Goal: Obtain resource: Download file/media

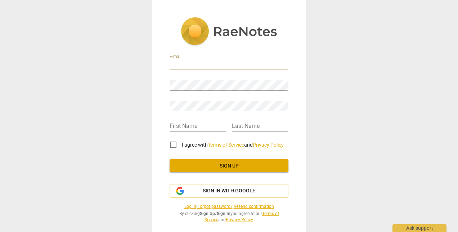
click at [179, 63] on input "email" at bounding box center [229, 65] width 119 height 10
drag, startPoint x: 212, startPoint y: 63, endPoint x: 229, endPoint y: 66, distance: 17.9
click at [229, 66] on input "delta.mitchum@att.net" at bounding box center [229, 65] width 119 height 10
type input "[EMAIL_ADDRESS][PERSON_NAME][DOMAIN_NAME]"
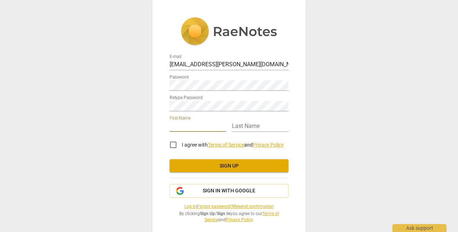
click at [183, 122] on input "text" at bounding box center [198, 126] width 57 height 10
type input "Delta"
type input "[PERSON_NAME]"
drag, startPoint x: 173, startPoint y: 145, endPoint x: 219, endPoint y: 149, distance: 46.3
click at [173, 145] on input "I agree with Terms of Service and Privacy Policy" at bounding box center [173, 144] width 17 height 17
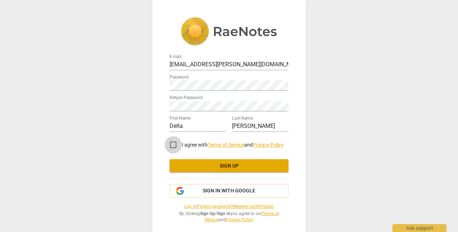
checkbox input "true"
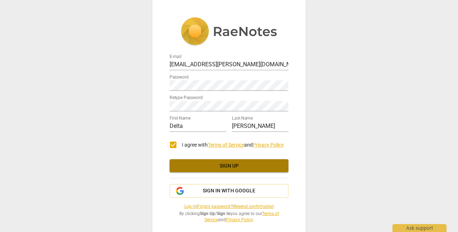
click at [231, 166] on span "Sign up" at bounding box center [228, 165] width 107 height 7
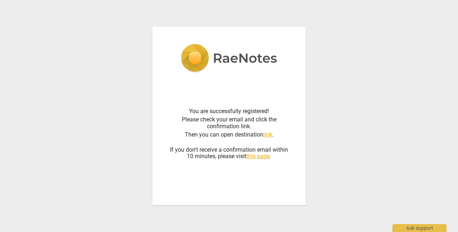
click at [267, 136] on link "link" at bounding box center [267, 134] width 9 height 7
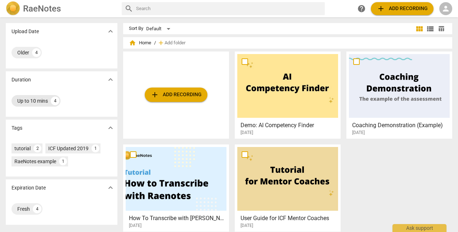
click at [31, 100] on div "Up to 10 mins" at bounding box center [32, 100] width 31 height 7
click at [30, 100] on div "Up to 10 mins" at bounding box center [32, 100] width 31 height 7
click at [21, 53] on div "Older" at bounding box center [23, 52] width 12 height 7
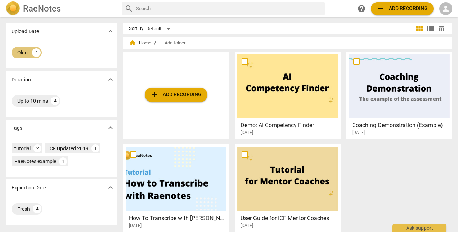
click at [36, 53] on div "4" at bounding box center [36, 52] width 9 height 9
click at [109, 32] on span "expand_more" at bounding box center [110, 31] width 9 height 9
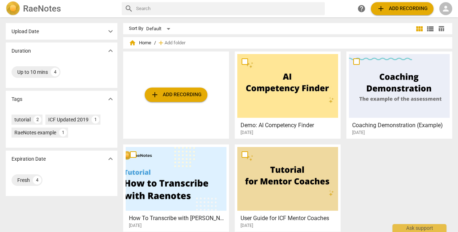
click at [111, 51] on span "expand_more" at bounding box center [110, 50] width 9 height 9
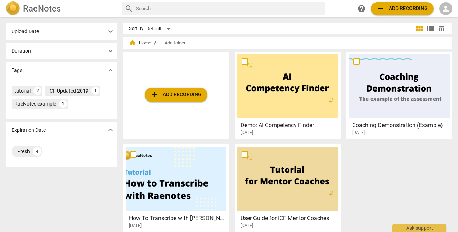
click at [111, 71] on span "expand_more" at bounding box center [110, 70] width 9 height 9
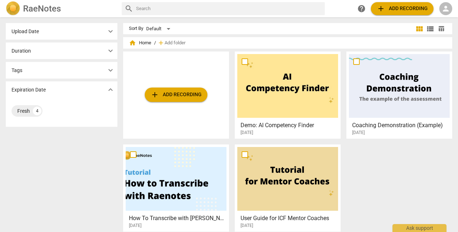
click at [112, 88] on span "expand_more" at bounding box center [110, 89] width 9 height 9
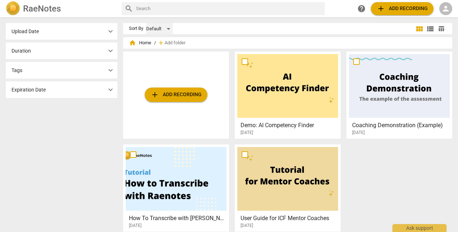
click at [169, 29] on div "Default" at bounding box center [159, 29] width 27 height 12
click at [169, 29] on li "Default" at bounding box center [163, 29] width 34 height 14
click at [448, 7] on span "person" at bounding box center [446, 8] width 9 height 9
click at [438, 17] on li "Login" at bounding box center [440, 17] width 26 height 17
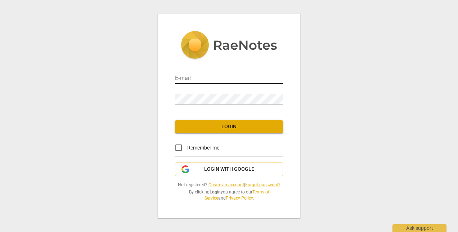
click at [245, 79] on input "email" at bounding box center [229, 78] width 108 height 10
type input "[EMAIL_ADDRESS][PERSON_NAME][DOMAIN_NAME]"
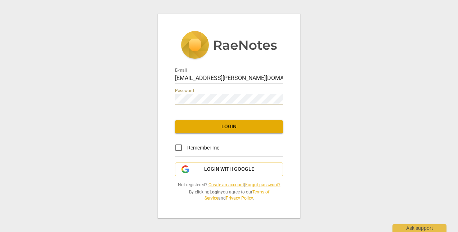
click at [227, 125] on span "Login" at bounding box center [229, 126] width 97 height 7
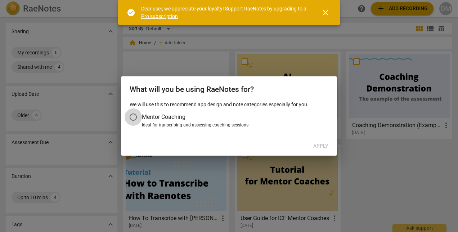
click at [133, 115] on input "Mentor Coaching" at bounding box center [133, 116] width 17 height 17
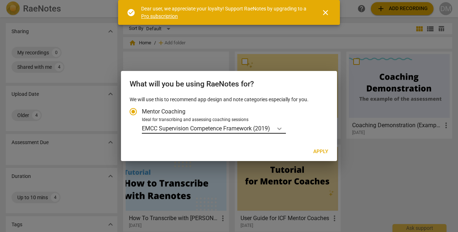
click at [282, 129] on icon "Account type" at bounding box center [279, 128] width 7 height 7
click at [0, 0] on input "Ideal for transcribing and assessing coaching sessions EMCC Supervision Compete…" at bounding box center [0, 0] width 0 height 0
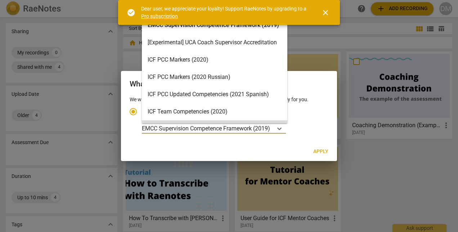
scroll to position [3, 0]
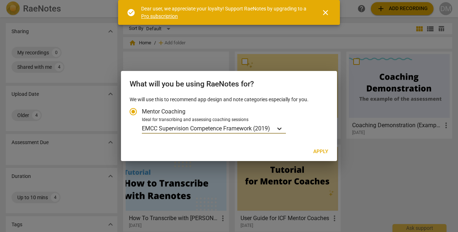
click at [281, 129] on icon "Account type" at bounding box center [279, 128] width 4 height 3
click at [0, 0] on input "Ideal for transcribing and assessing coaching sessions option EMCC Supervision …" at bounding box center [0, 0] width 0 height 0
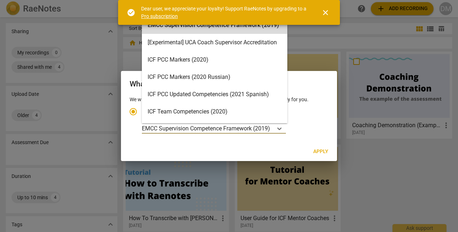
scroll to position [20, 0]
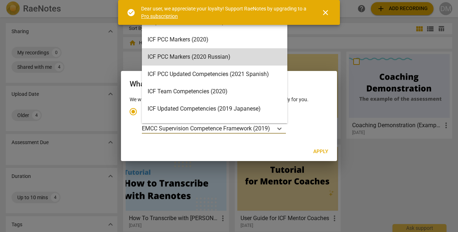
click at [325, 11] on span "close" at bounding box center [325, 12] width 9 height 9
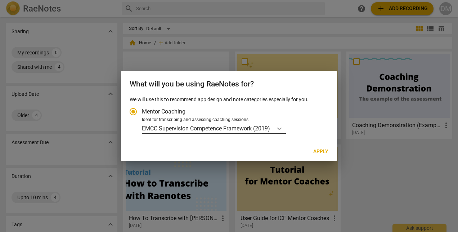
click at [281, 129] on icon "Account type" at bounding box center [279, 128] width 4 height 3
click at [0, 0] on input "Ideal for transcribing and assessing coaching sessions EMCC Supervision Compete…" at bounding box center [0, 0] width 0 height 0
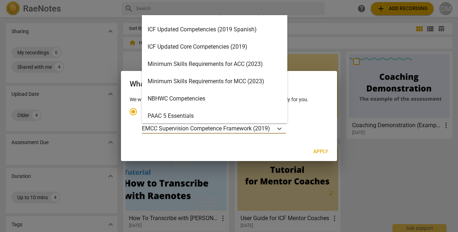
scroll to position [118, 0]
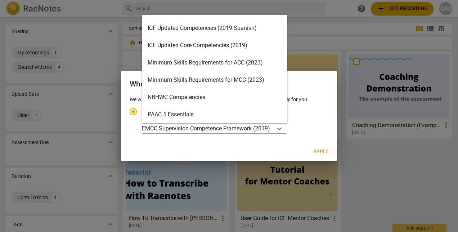
click at [203, 42] on div "ICF Updated Core Competencies (2019)" at bounding box center [214, 45] width 145 height 17
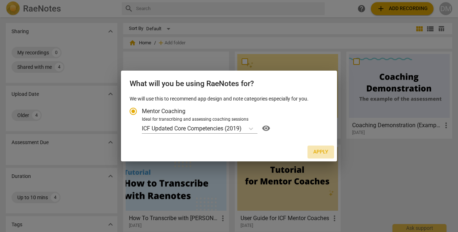
click at [321, 150] on span "Apply" at bounding box center [320, 151] width 15 height 7
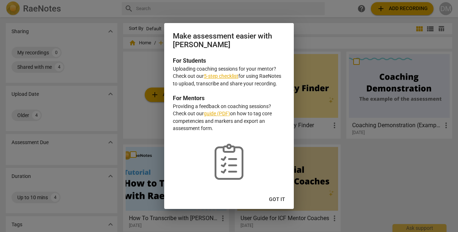
radio input "false"
click at [228, 76] on link "5-step checklist" at bounding box center [221, 76] width 35 height 6
click at [280, 198] on span "Got it" at bounding box center [277, 199] width 16 height 7
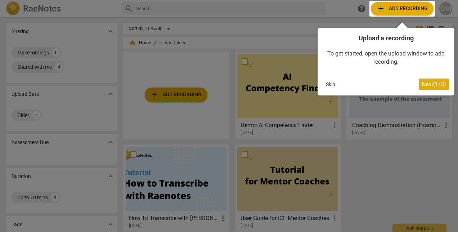
click at [431, 83] on span "Next ( 1 / 3 )" at bounding box center [434, 84] width 24 height 7
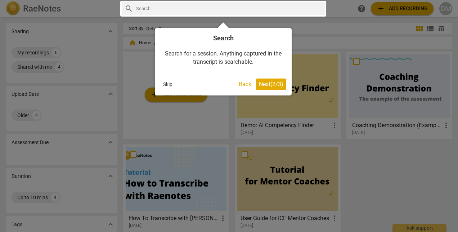
click at [269, 86] on span "Next ( 2 / 3 )" at bounding box center [271, 84] width 24 height 7
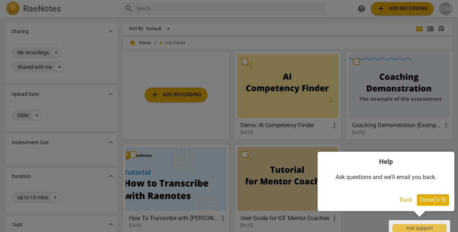
click at [439, 200] on span "Done ( 3 / 3 )" at bounding box center [433, 199] width 26 height 7
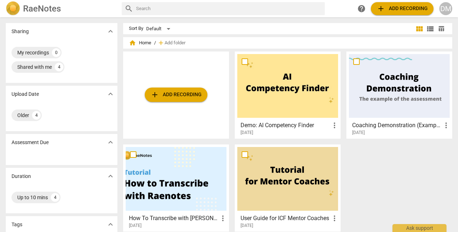
click at [405, 7] on span "add Add recording" at bounding box center [402, 8] width 51 height 9
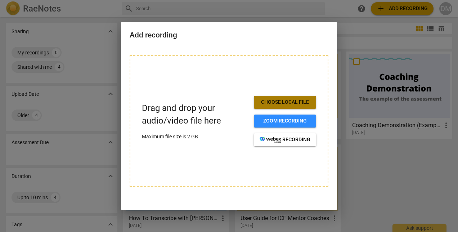
click at [280, 100] on span "Choose local file" at bounding box center [285, 102] width 51 height 7
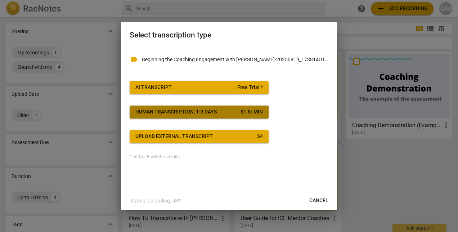
click at [192, 112] on div "Human transcription, 1-3 days" at bounding box center [175, 111] width 81 height 7
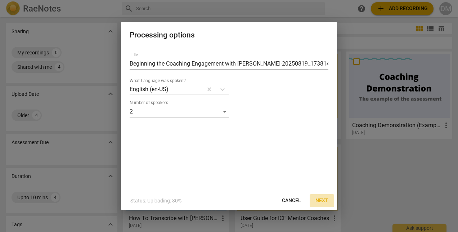
click at [321, 202] on span "Next" at bounding box center [321, 200] width 13 height 7
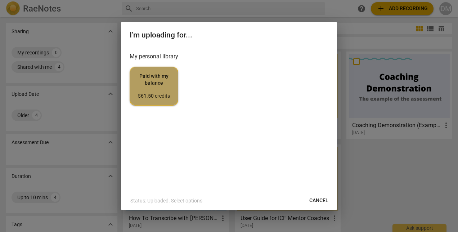
click at [147, 90] on span "Paid with my balance $61.50 credits" at bounding box center [154, 86] width 36 height 27
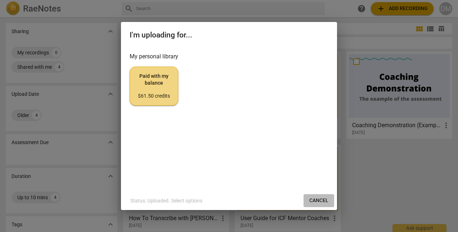
click at [318, 199] on span "Cancel" at bounding box center [318, 200] width 19 height 7
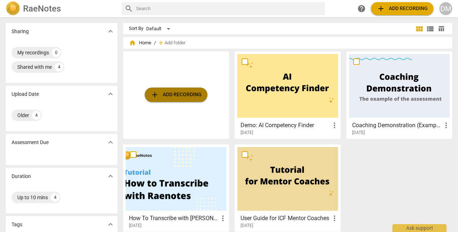
click at [178, 97] on span "add Add recording" at bounding box center [176, 94] width 51 height 9
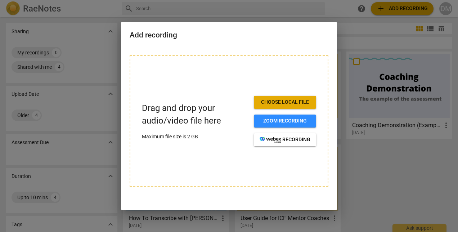
click at [404, 182] on div at bounding box center [229, 116] width 458 height 232
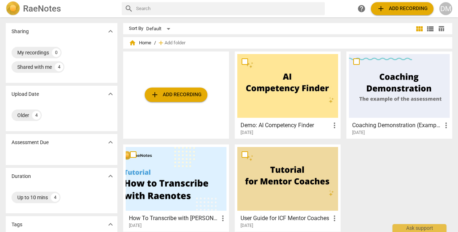
click at [407, 125] on h3 "Coaching Demonstration (Example)" at bounding box center [397, 125] width 90 height 9
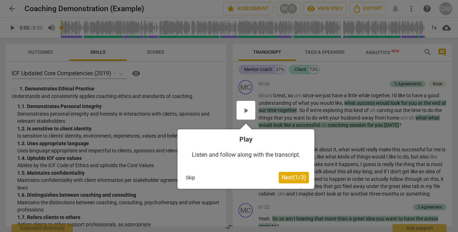
click at [248, 111] on div at bounding box center [246, 110] width 19 height 19
click at [288, 178] on span "Next ( 1 / 3 )" at bounding box center [294, 177] width 24 height 7
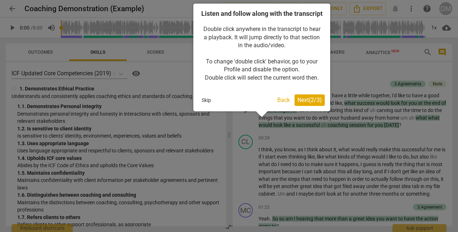
click at [305, 103] on span "Next ( 2 / 3 )" at bounding box center [309, 100] width 24 height 7
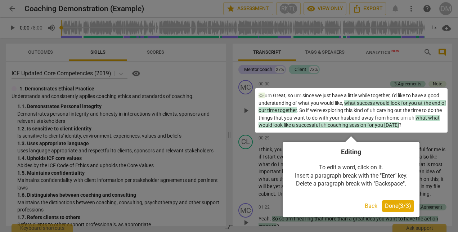
click at [388, 208] on span "Done ( 3 / 3 )" at bounding box center [398, 205] width 26 height 7
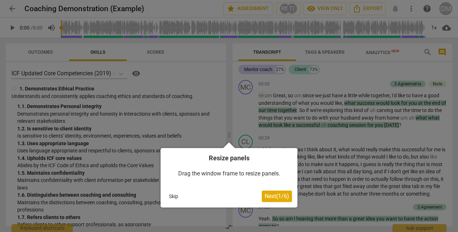
click at [223, 120] on div at bounding box center [229, 116] width 458 height 232
click at [274, 194] on span "Next ( 1 / 6 )" at bounding box center [277, 196] width 24 height 7
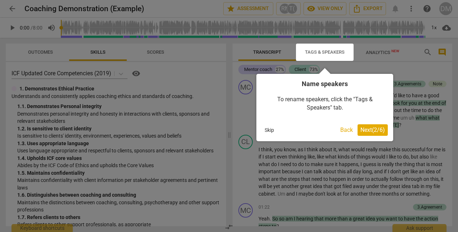
click at [145, 20] on div at bounding box center [229, 116] width 458 height 232
click at [371, 127] on span "Next ( 2 / 6 )" at bounding box center [372, 129] width 24 height 7
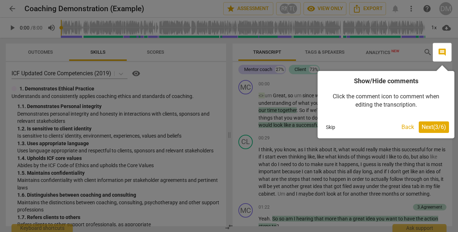
click at [426, 127] on span "Next ( 3 / 6 )" at bounding box center [434, 127] width 24 height 7
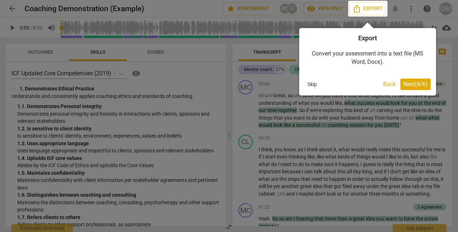
click at [412, 86] on span "Next ( 4 / 6 )" at bounding box center [415, 84] width 24 height 7
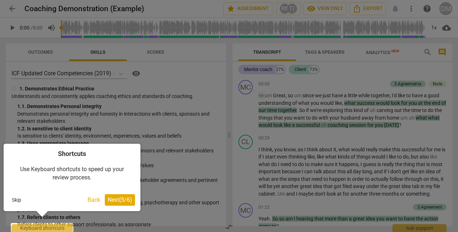
click at [124, 201] on span "Next ( 5 / 6 )" at bounding box center [120, 199] width 24 height 7
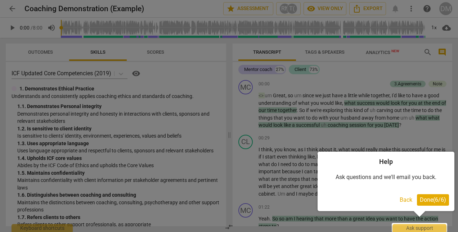
click at [421, 198] on span "Done ( 6 / 6 )" at bounding box center [433, 199] width 26 height 7
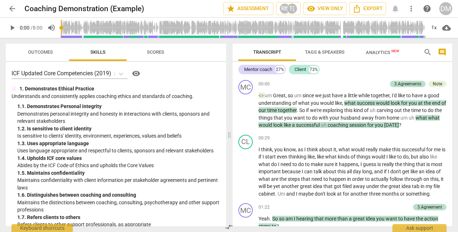
click at [13, 27] on span "play_arrow" at bounding box center [12, 27] width 9 height 9
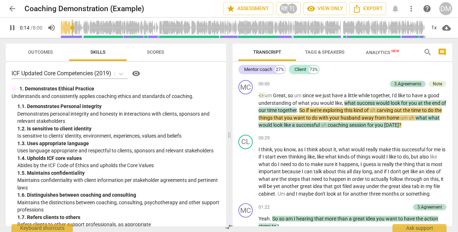
click at [457, 6] on header "arrow_back Coaching Demonstration (Example) star Assessment RN T( visibility Vi…" at bounding box center [229, 8] width 458 height 17
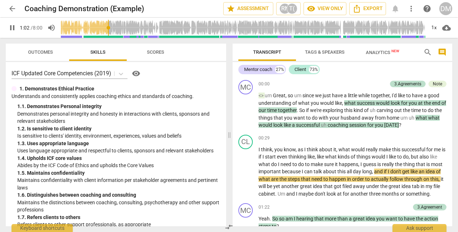
click at [13, 26] on span "pause" at bounding box center [12, 27] width 9 height 9
type input "63"
click at [447, 10] on div "DM" at bounding box center [445, 8] width 13 height 13
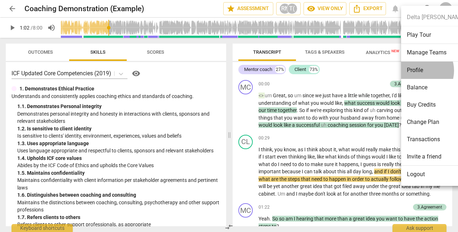
click at [419, 70] on li "Profile" at bounding box center [436, 70] width 70 height 17
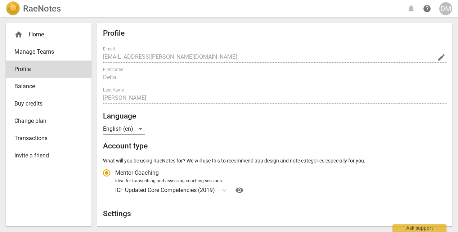
radio input "false"
click at [21, 85] on span "Balance" at bounding box center [45, 86] width 63 height 9
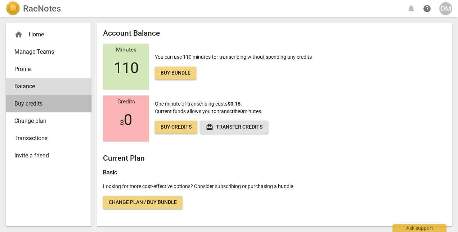
click at [30, 102] on span "Buy credits" at bounding box center [45, 103] width 63 height 9
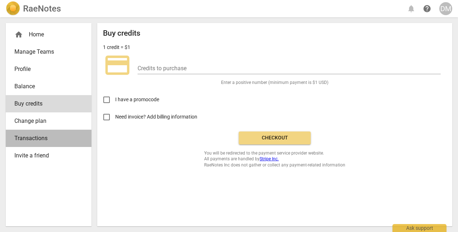
click at [41, 138] on span "Transactions" at bounding box center [45, 138] width 63 height 9
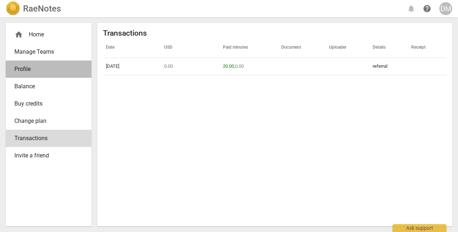
click at [26, 69] on span "Profile" at bounding box center [45, 69] width 63 height 9
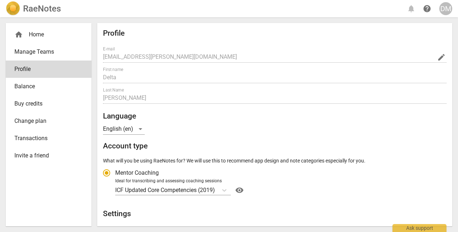
radio input "false"
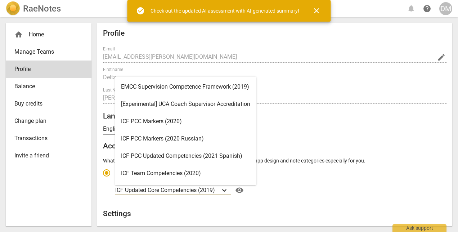
click at [225, 191] on icon "Account type" at bounding box center [225, 190] width 4 height 3
click at [0, 0] on input "Ideal for transcribing and assessing coaching sessions 15 results available. Us…" at bounding box center [0, 0] width 0 height 0
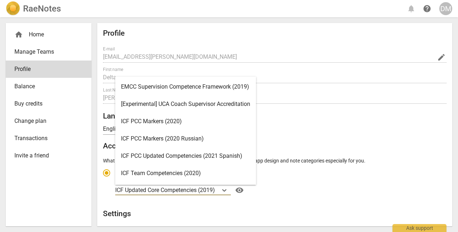
scroll to position [3, 0]
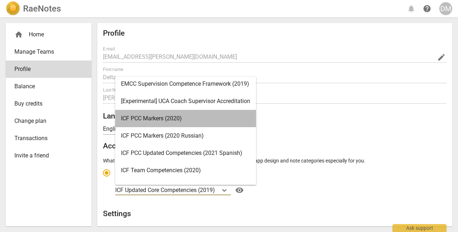
click at [148, 118] on div "ICF PCC Markers (2020)" at bounding box center [185, 118] width 141 height 17
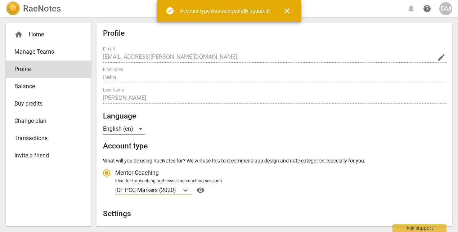
radio input "false"
drag, startPoint x: 449, startPoint y: 125, endPoint x: 456, endPoint y: 142, distance: 18.3
click at [456, 142] on div "home Home Manage Teams Profile Balance Buy credits Change plan Transactions Inv…" at bounding box center [229, 124] width 458 height 215
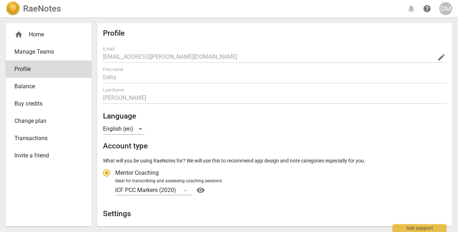
click at [277, 123] on div "Profile E-mail delta.mitchum@utdallas.edu edit First name Delta Last Name Mitch…" at bounding box center [275, 187] width 344 height 317
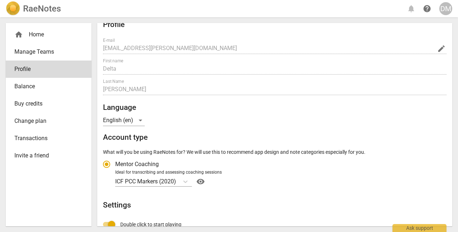
scroll to position [0, 0]
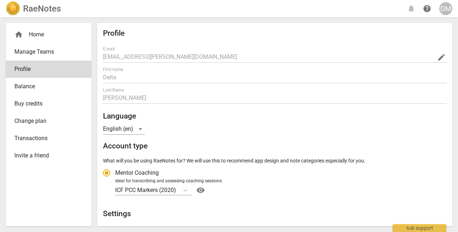
click at [21, 86] on span "Balance" at bounding box center [45, 86] width 63 height 9
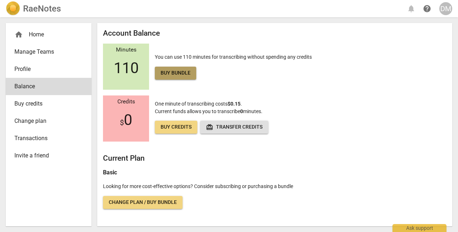
click at [177, 73] on span "Buy bundle" at bounding box center [176, 73] width 30 height 7
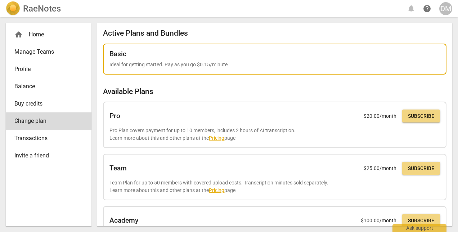
click at [151, 59] on div "Basic Ideal for getting started. Pay as you go $0.15/minute" at bounding box center [274, 59] width 331 height 18
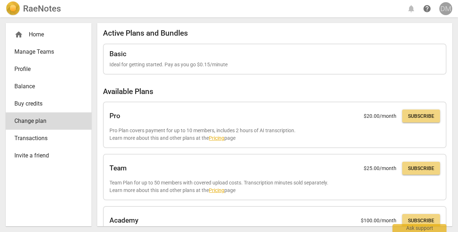
click at [445, 8] on div "DM" at bounding box center [445, 8] width 13 height 13
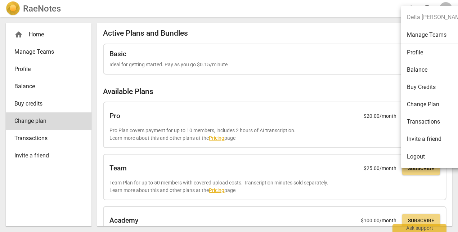
click at [427, 86] on li "Buy Credits" at bounding box center [436, 87] width 70 height 17
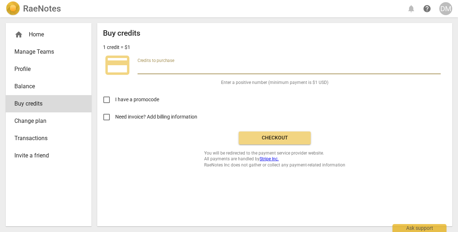
click at [172, 67] on input "number" at bounding box center [289, 69] width 303 height 10
click at [438, 70] on input "19" at bounding box center [289, 69] width 303 height 10
type input "20"
click at [438, 66] on input "20" at bounding box center [289, 69] width 303 height 10
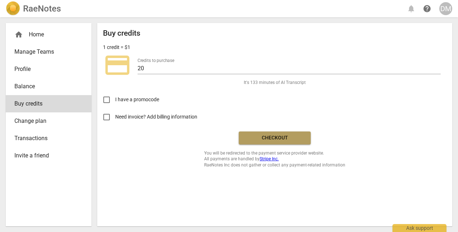
click at [279, 138] on span "Checkout" at bounding box center [275, 137] width 61 height 7
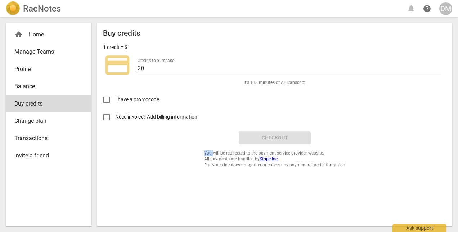
click at [279, 138] on div "Buy credits 1 credit = $1 credit_card Credits to purchase 20 It's 133 minutes o…" at bounding box center [275, 98] width 344 height 139
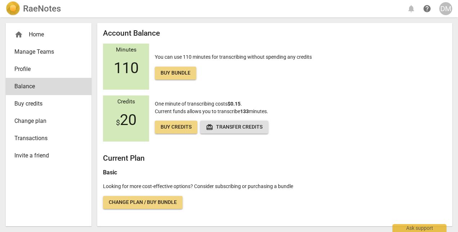
click at [32, 137] on span "Transactions" at bounding box center [45, 138] width 63 height 9
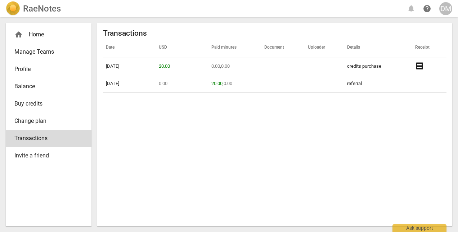
click at [35, 50] on span "Manage Teams" at bounding box center [45, 52] width 63 height 9
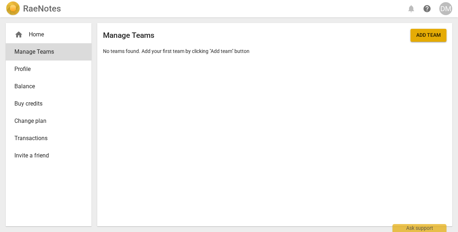
click at [433, 33] on span "Add team" at bounding box center [428, 35] width 24 height 7
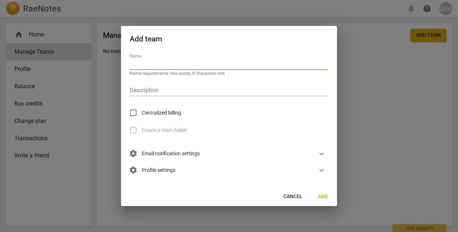
click at [24, 67] on div at bounding box center [229, 116] width 458 height 232
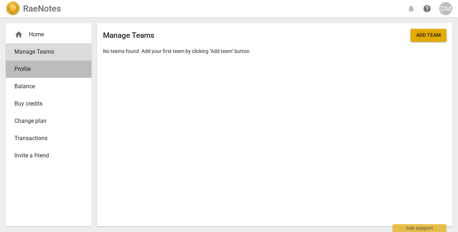
click at [19, 71] on span "Profile" at bounding box center [45, 69] width 63 height 9
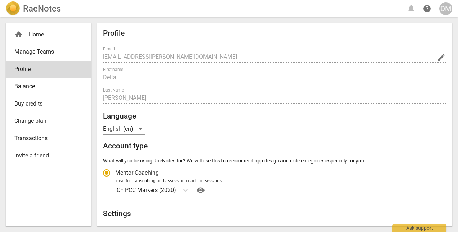
radio input "false"
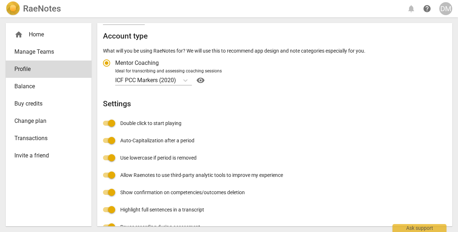
scroll to position [125, 0]
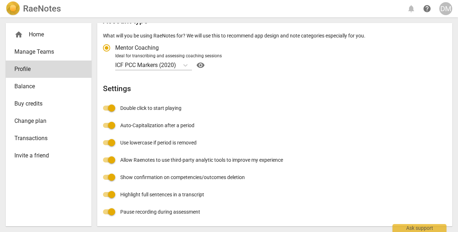
click at [43, 6] on h2 "RaeNotes" at bounding box center [42, 9] width 38 height 10
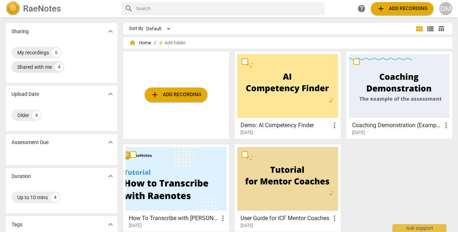
click at [59, 67] on div "4" at bounding box center [59, 67] width 9 height 9
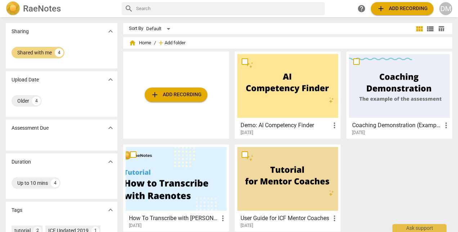
click at [170, 42] on span "Add folder" at bounding box center [175, 42] width 21 height 5
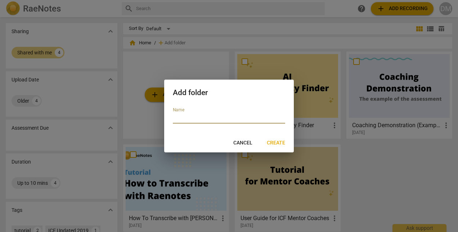
click at [147, 42] on div at bounding box center [229, 116] width 458 height 232
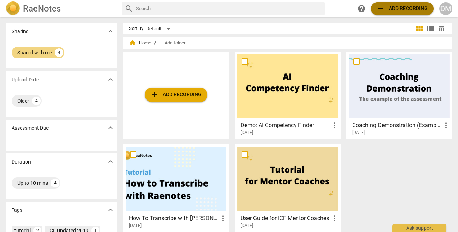
click at [408, 7] on span "add Add recording" at bounding box center [402, 8] width 51 height 9
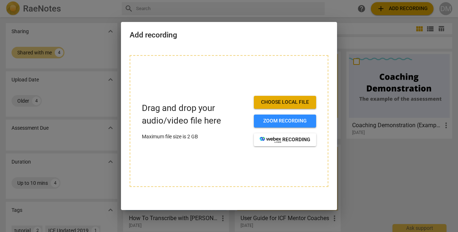
click at [279, 100] on span "Choose local file" at bounding box center [285, 102] width 51 height 7
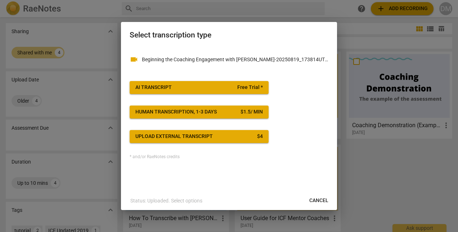
click at [318, 198] on span "Cancel" at bounding box center [318, 200] width 19 height 7
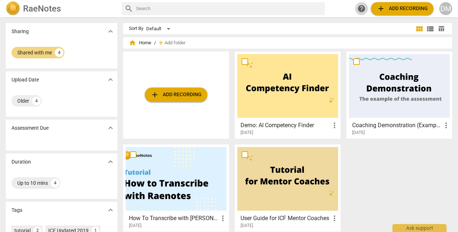
click at [362, 8] on span "help" at bounding box center [361, 8] width 9 height 9
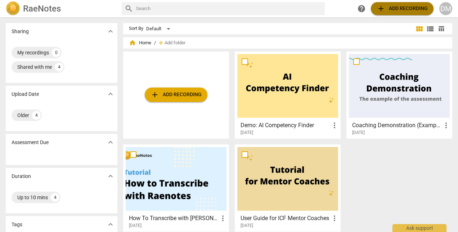
click at [418, 6] on span "add Add recording" at bounding box center [402, 8] width 51 height 9
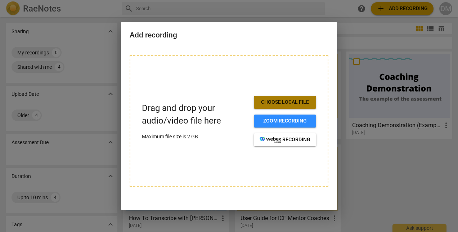
click at [280, 99] on span "Choose local file" at bounding box center [285, 102] width 51 height 7
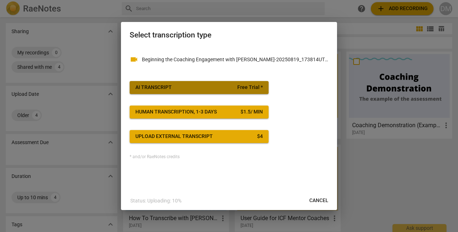
click at [190, 88] on span "AI Transcript Free Trial *" at bounding box center [198, 87] width 127 height 7
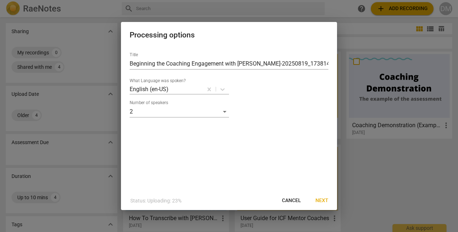
click at [326, 199] on span "Next" at bounding box center [321, 200] width 13 height 7
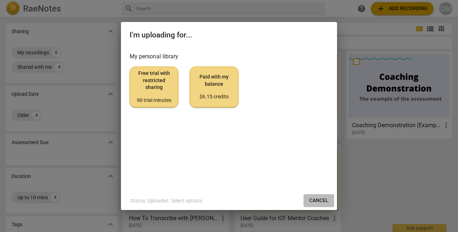
click at [323, 200] on span "Cancel" at bounding box center [318, 200] width 19 height 7
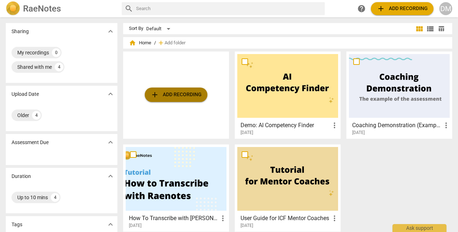
click at [180, 95] on span "add Add recording" at bounding box center [176, 94] width 51 height 9
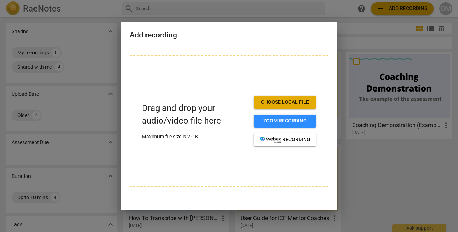
click at [278, 101] on span "Choose local file" at bounding box center [285, 102] width 51 height 7
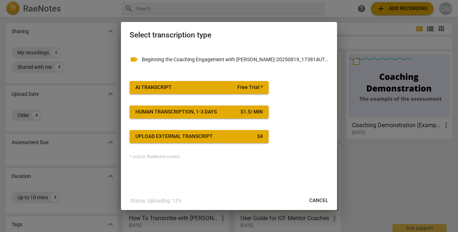
click at [208, 84] on button "AI Transcript Free Trial *" at bounding box center [199, 87] width 139 height 13
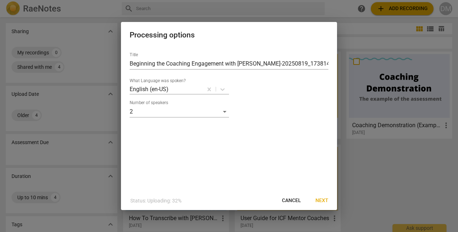
click at [320, 201] on span "Next" at bounding box center [321, 200] width 13 height 7
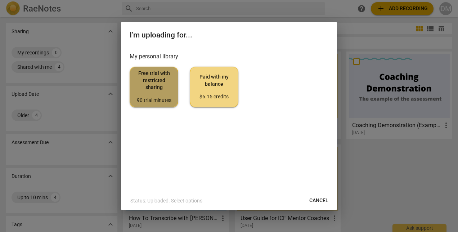
click at [154, 85] on span "Free trial with restricted sharing 90 trial minutes" at bounding box center [154, 87] width 36 height 34
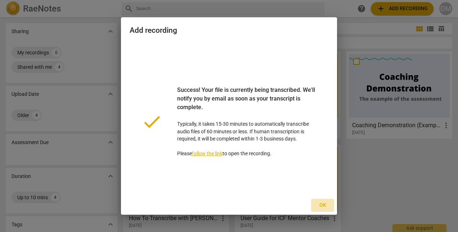
click at [322, 206] on span "Ok" at bounding box center [323, 205] width 12 height 7
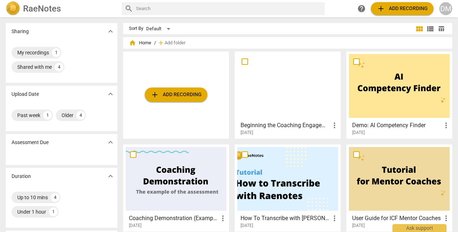
click at [447, 5] on div "DM" at bounding box center [445, 8] width 13 height 13
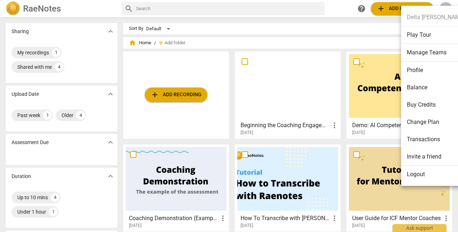
click at [420, 173] on li "Logout" at bounding box center [436, 174] width 70 height 17
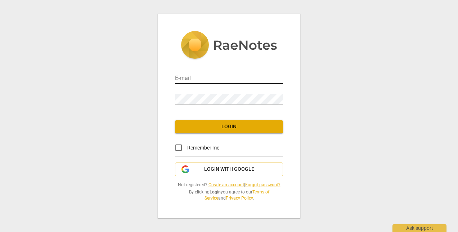
click at [190, 81] on input "email" at bounding box center [229, 78] width 108 height 10
type input "[EMAIL_ADDRESS][PERSON_NAME][DOMAIN_NAME]"
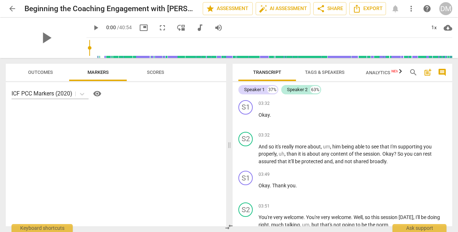
scroll to position [520, 0]
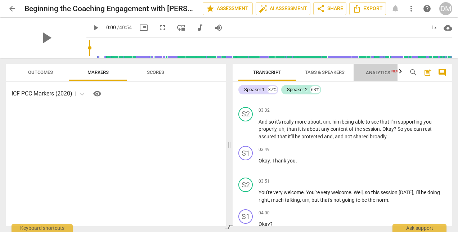
click at [381, 70] on span "Analytics New" at bounding box center [382, 72] width 33 height 5
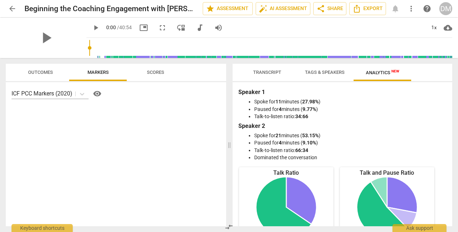
click at [315, 74] on span "Tags & Speakers" at bounding box center [325, 72] width 40 height 5
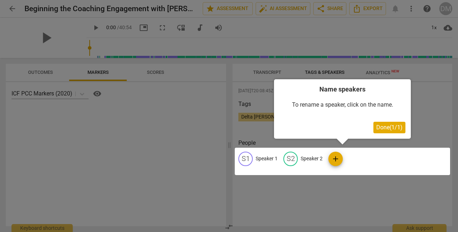
drag, startPoint x: 383, startPoint y: 125, endPoint x: 371, endPoint y: 118, distance: 14.2
click at [383, 125] on span "Done ( 1 / 1 )" at bounding box center [389, 127] width 26 height 7
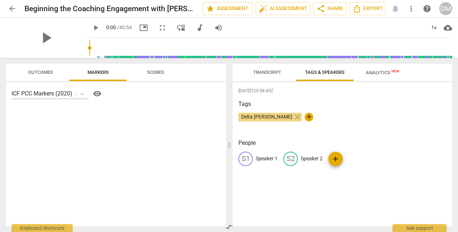
click at [272, 71] on span "Transcript" at bounding box center [267, 72] width 28 height 5
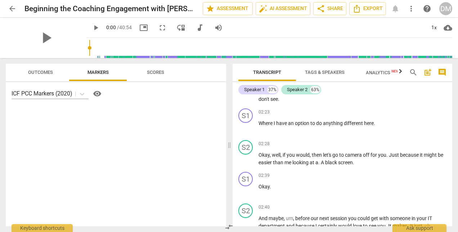
scroll to position [0, 0]
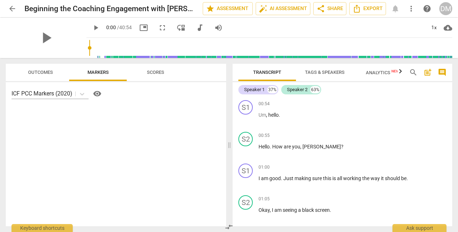
click at [41, 73] on span "Outcomes" at bounding box center [40, 72] width 25 height 5
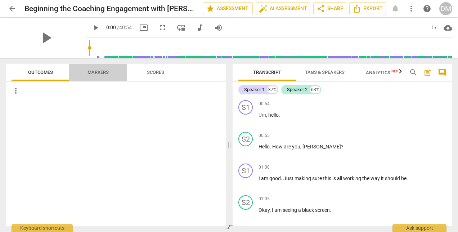
click at [102, 72] on span "Markers" at bounding box center [98, 72] width 21 height 5
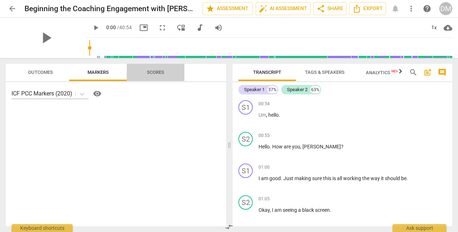
click at [161, 73] on span "Scores" at bounding box center [155, 72] width 17 height 5
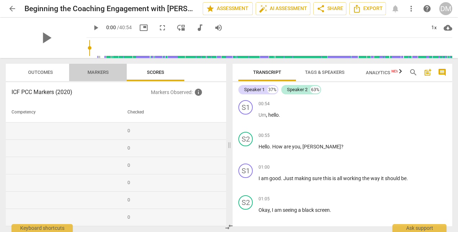
drag, startPoint x: 99, startPoint y: 71, endPoint x: 178, endPoint y: 67, distance: 78.3
click at [99, 71] on span "Markers" at bounding box center [98, 72] width 21 height 5
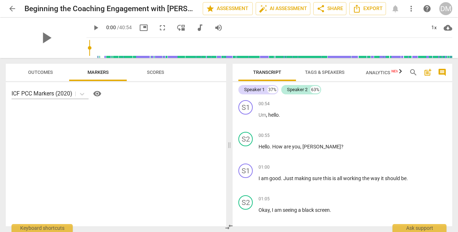
click at [37, 68] on span "Outcomes" at bounding box center [40, 73] width 42 height 10
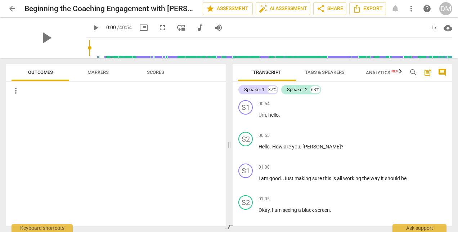
click at [101, 72] on span "Markers" at bounding box center [98, 72] width 21 height 5
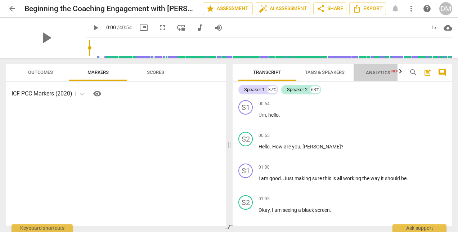
click at [382, 73] on span "Analytics New" at bounding box center [382, 72] width 33 height 5
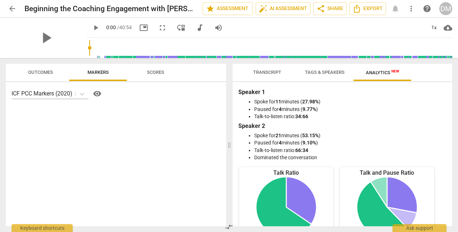
click at [260, 72] on span "Transcript" at bounding box center [267, 72] width 28 height 5
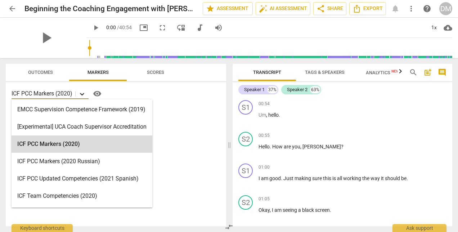
click at [84, 94] on icon at bounding box center [82, 94] width 4 height 3
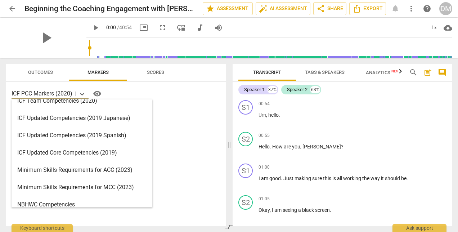
scroll to position [99, 0]
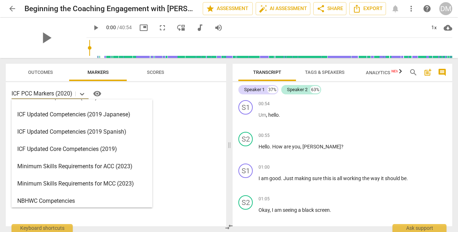
click at [85, 151] on div "ICF Updated Core Competencies (2019)" at bounding box center [82, 148] width 141 height 17
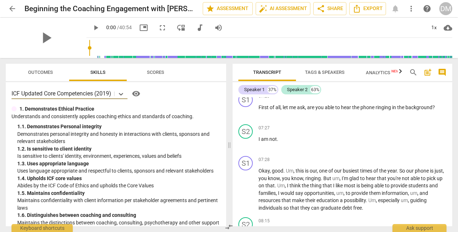
scroll to position [0, 0]
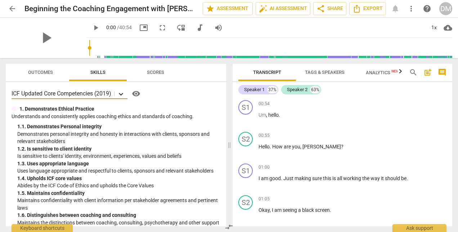
click at [124, 93] on icon at bounding box center [120, 93] width 7 height 7
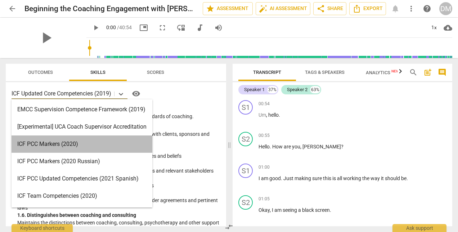
click at [51, 143] on div "ICF PCC Markers (2020)" at bounding box center [82, 143] width 141 height 17
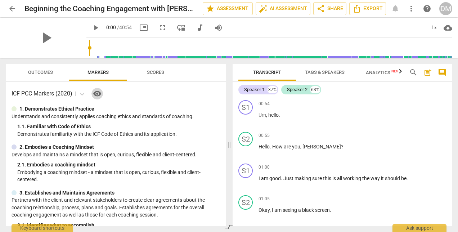
click at [99, 91] on span "visibility" at bounding box center [97, 93] width 9 height 9
click at [375, 9] on span "Export" at bounding box center [368, 8] width 30 height 9
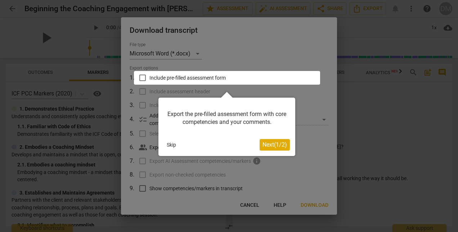
click at [143, 76] on div at bounding box center [227, 78] width 186 height 14
click at [277, 143] on span "Next ( 1 / 2 )" at bounding box center [275, 144] width 24 height 7
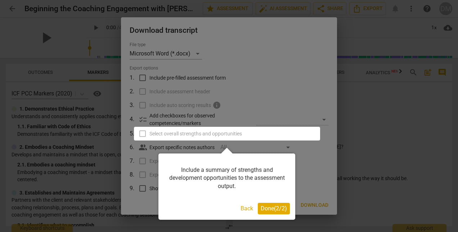
click at [271, 208] on span "Done ( 2 / 2 )" at bounding box center [274, 208] width 26 height 7
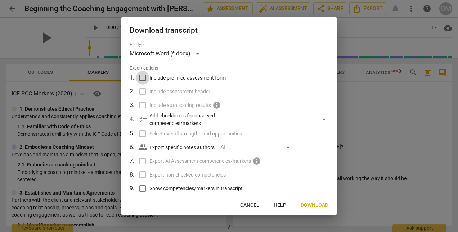
click at [144, 78] on input "Include pre-filled assessment form" at bounding box center [143, 78] width 14 height 14
checkbox input "true"
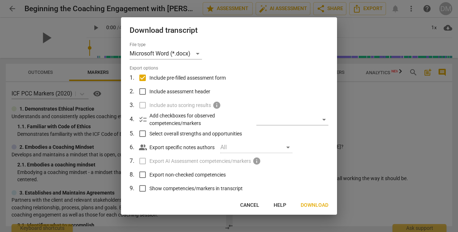
click at [144, 133] on input "Select overall strengths and opportunities" at bounding box center [143, 134] width 14 height 14
checkbox input "true"
click at [141, 189] on input "Show competencies/markers in transcript" at bounding box center [143, 189] width 14 height 14
checkbox input "true"
click at [322, 205] on span "Next" at bounding box center [321, 205] width 13 height 7
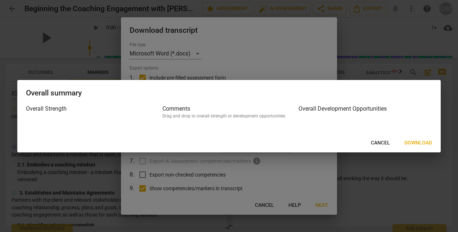
click at [426, 143] on span "Download" at bounding box center [418, 142] width 28 height 7
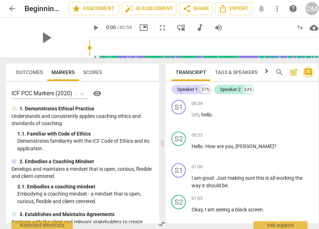
click at [308, 72] on span "comment" at bounding box center [308, 72] width 9 height 9
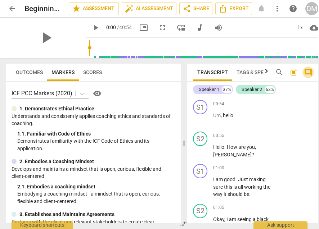
click at [308, 72] on span "comment" at bounding box center [308, 72] width 9 height 9
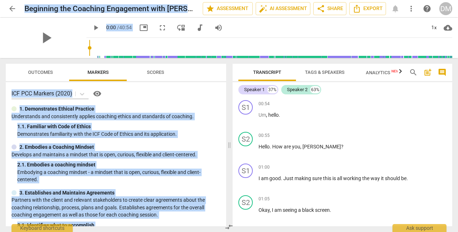
drag, startPoint x: 452, startPoint y: 99, endPoint x: 459, endPoint y: 119, distance: 21.0
click at [458, 0] on html "arrow_back Beginning the Coaching Engagement with Mary Escobar-20250819_173814U…" at bounding box center [229, 0] width 458 height 0
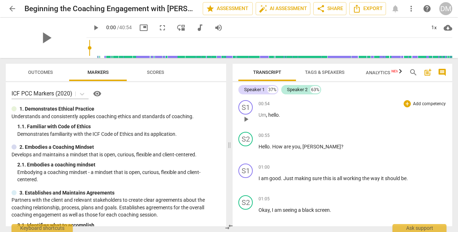
click at [352, 121] on div "00:54 + Add competency keyboard_arrow_right Um , hello ." at bounding box center [353, 113] width 188 height 26
